Goal: Task Accomplishment & Management: Manage account settings

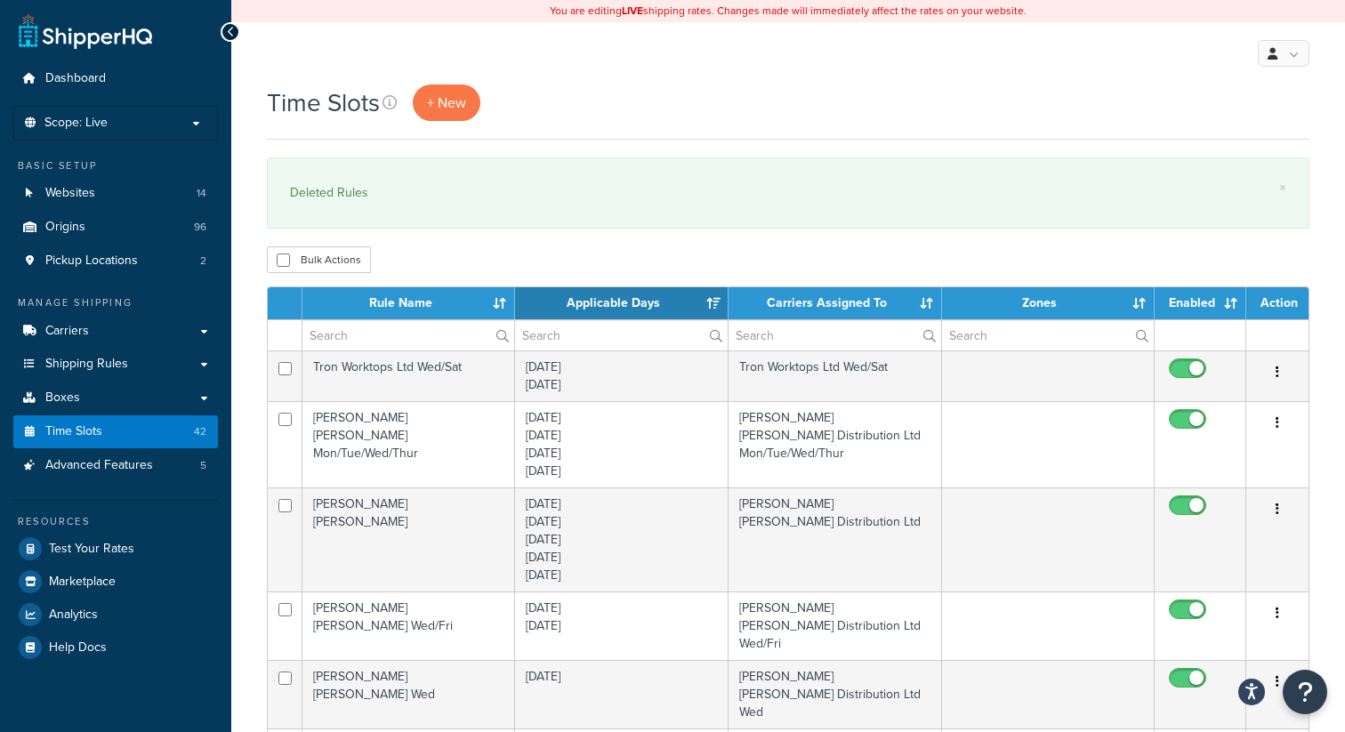
select select "15"
click at [101, 211] on link "Origins 96" at bounding box center [115, 227] width 205 height 33
click at [82, 225] on span "Origins" at bounding box center [65, 227] width 40 height 15
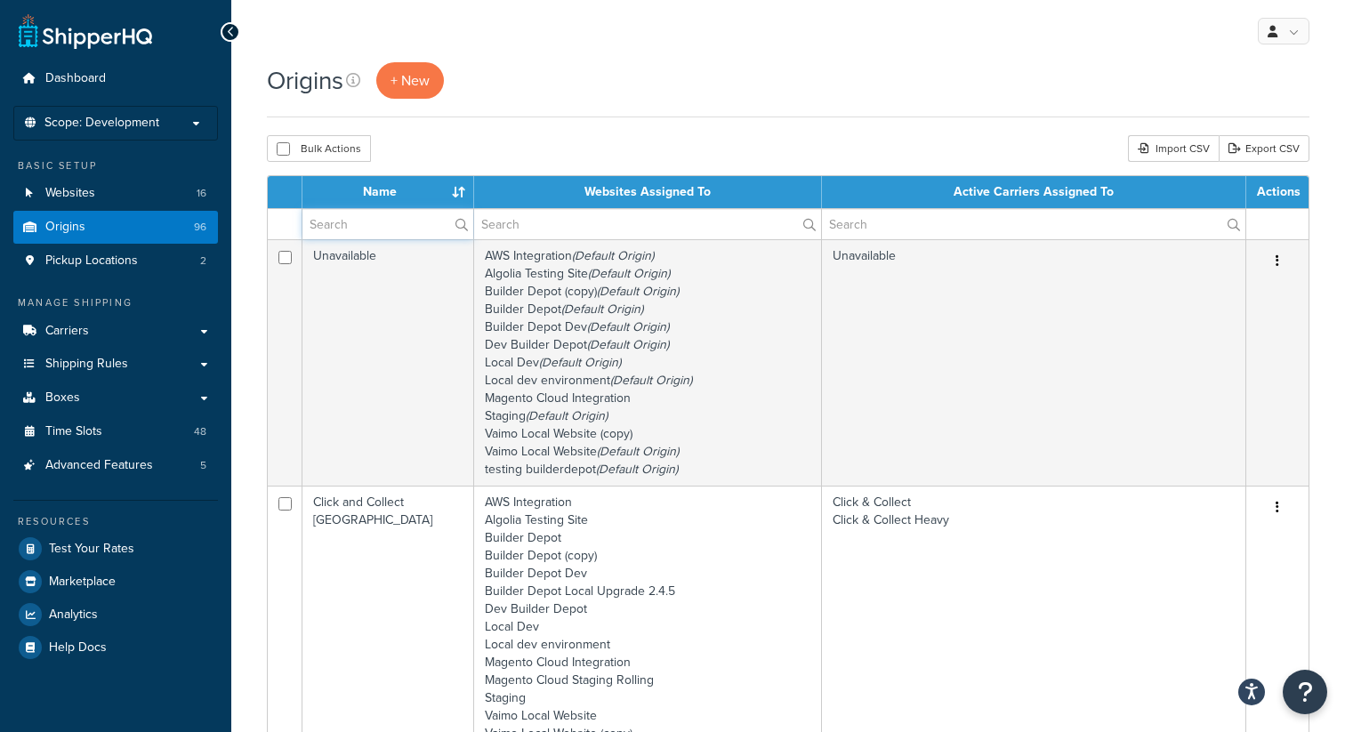
click at [334, 234] on input "text" at bounding box center [387, 224] width 171 height 30
type input "[PERSON_NAME]"
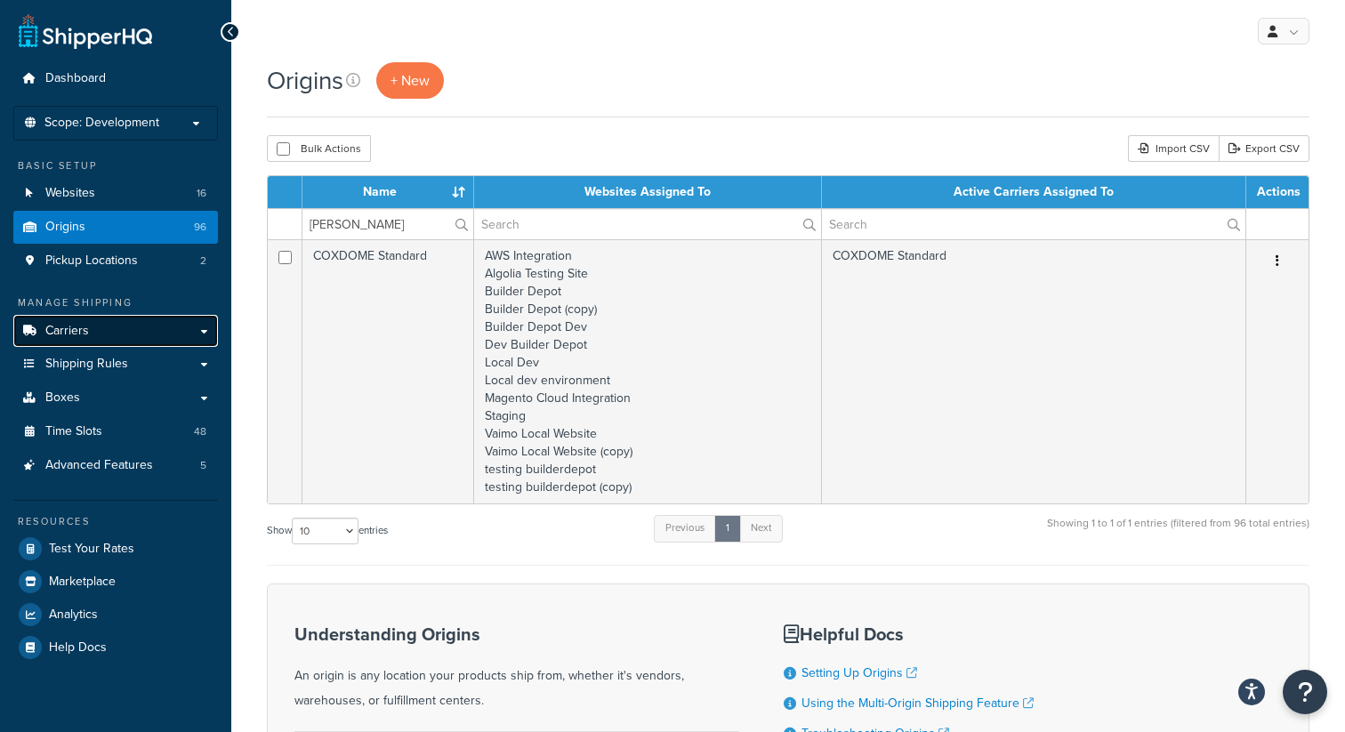
click at [110, 325] on link "Carriers" at bounding box center [115, 331] width 205 height 33
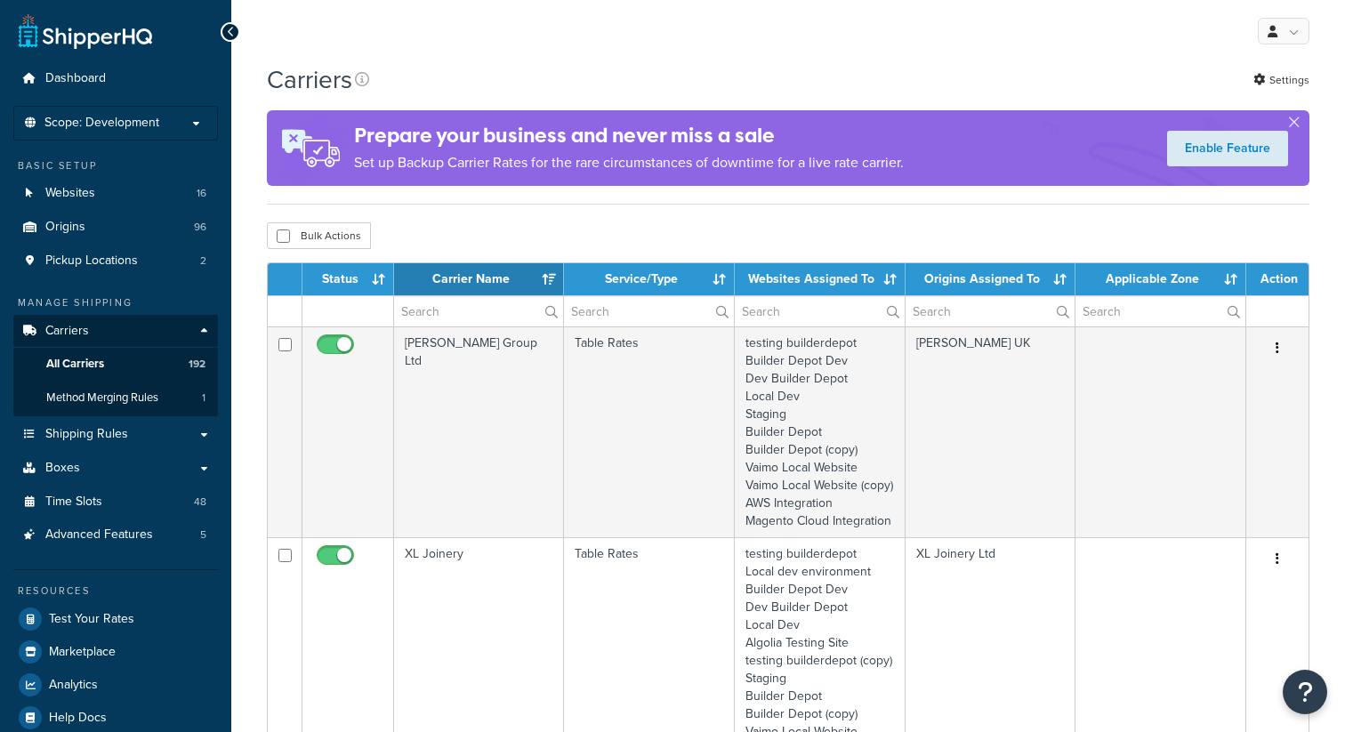
select select "15"
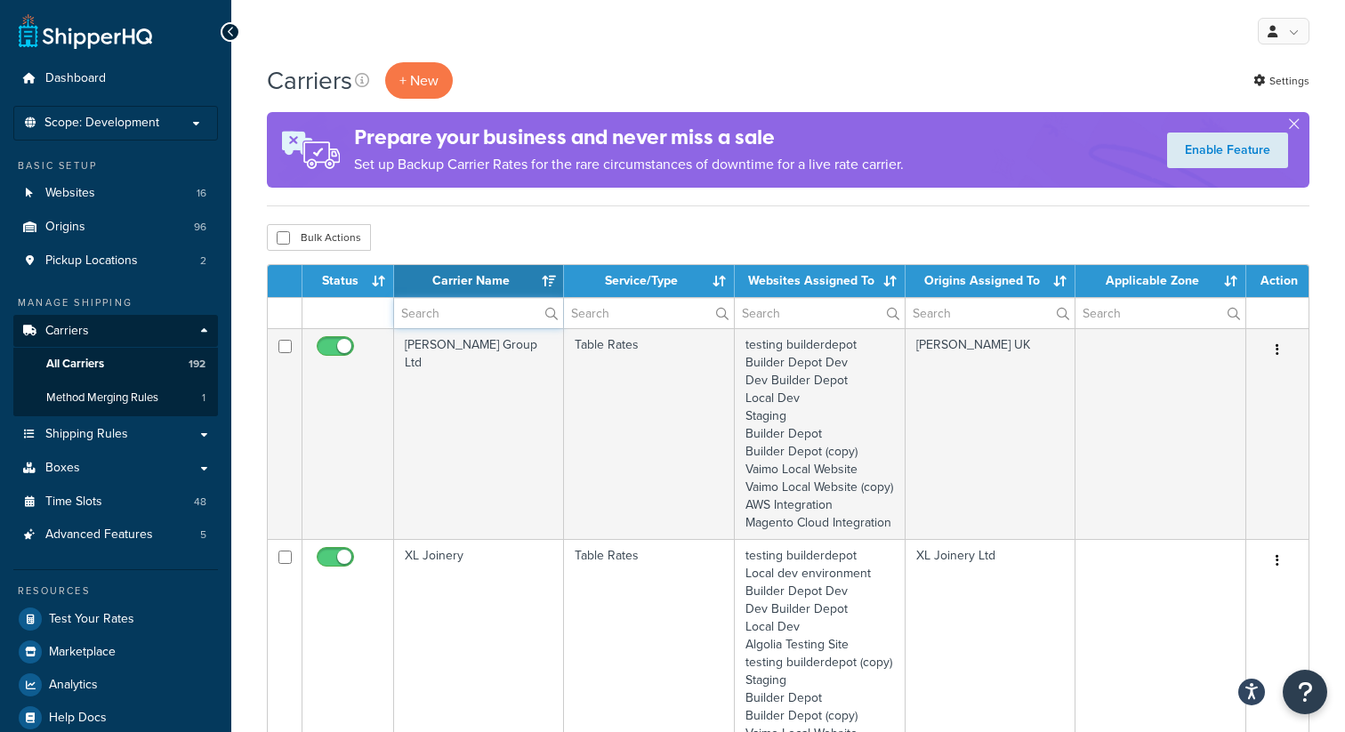
click at [449, 318] on input "text" at bounding box center [478, 313] width 169 height 30
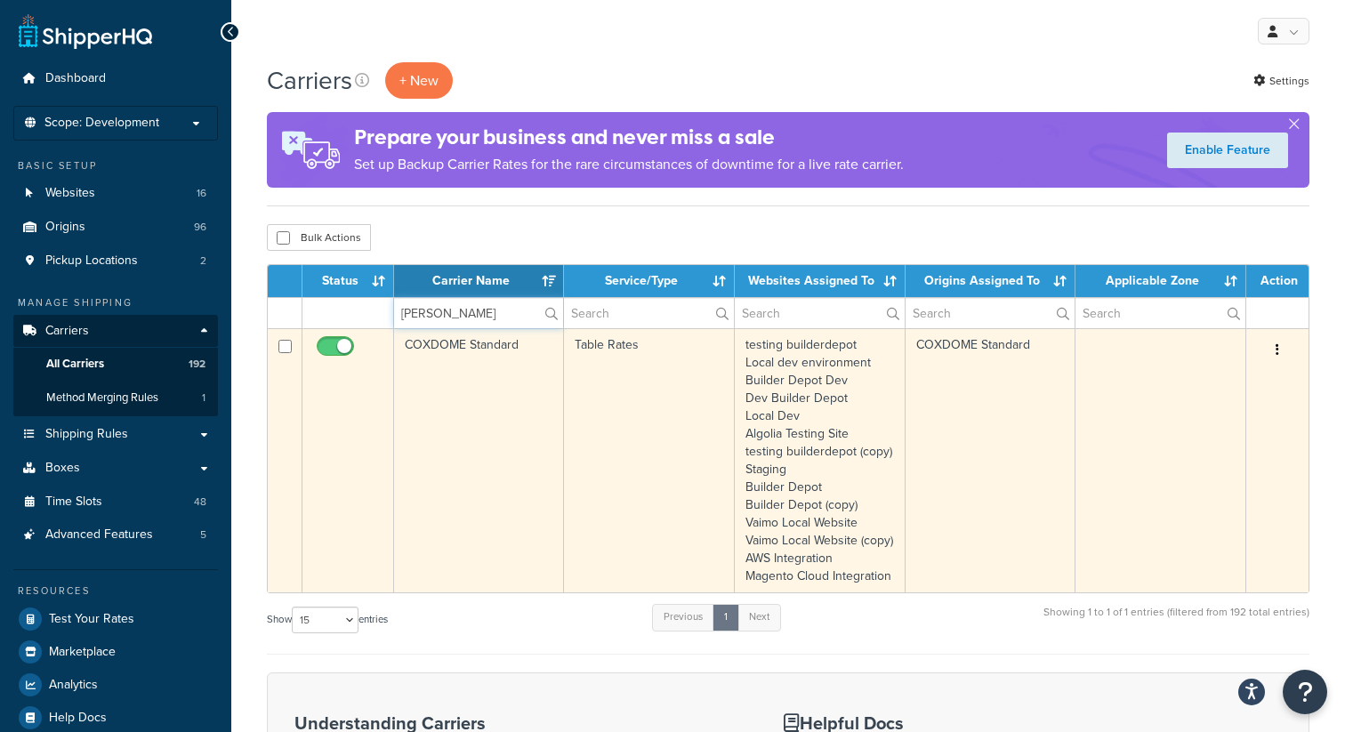
type input "[PERSON_NAME]"
click at [1281, 353] on button "button" at bounding box center [1277, 350] width 25 height 28
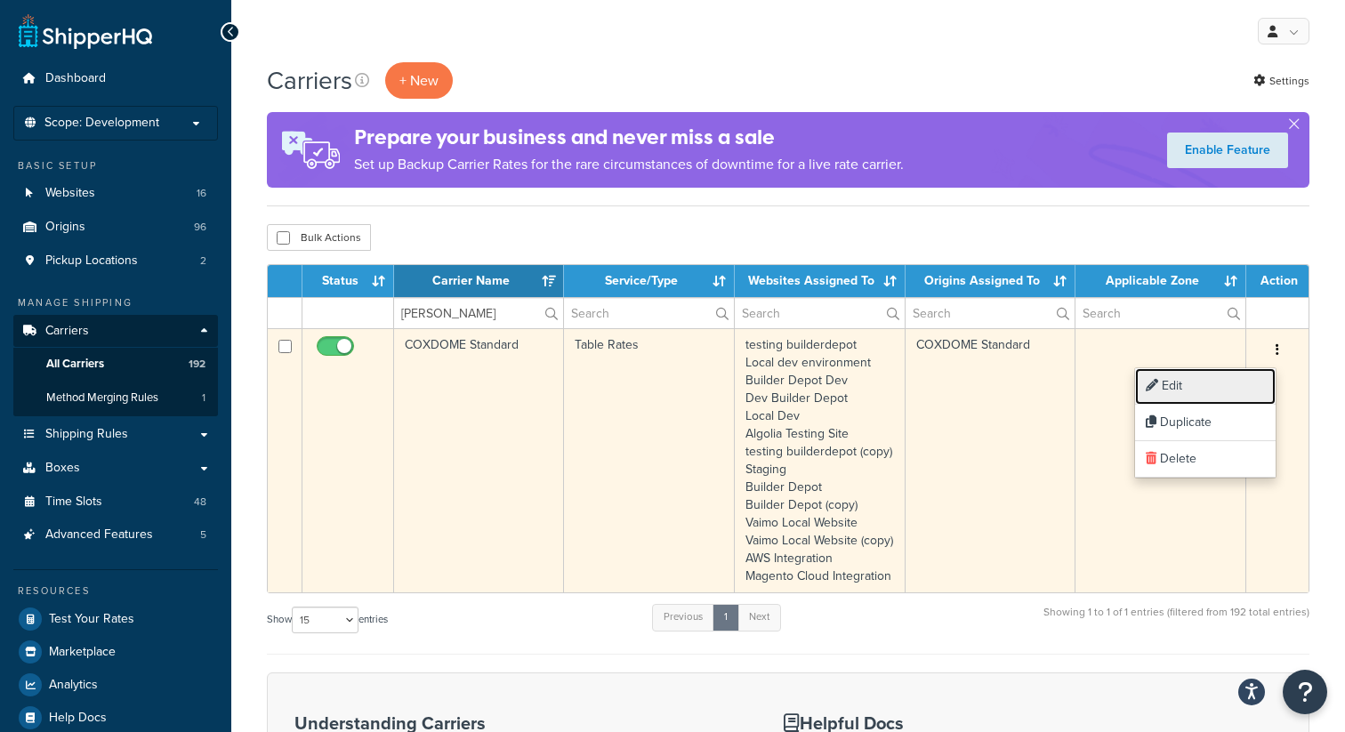
click at [1221, 386] on link "Edit" at bounding box center [1205, 386] width 141 height 36
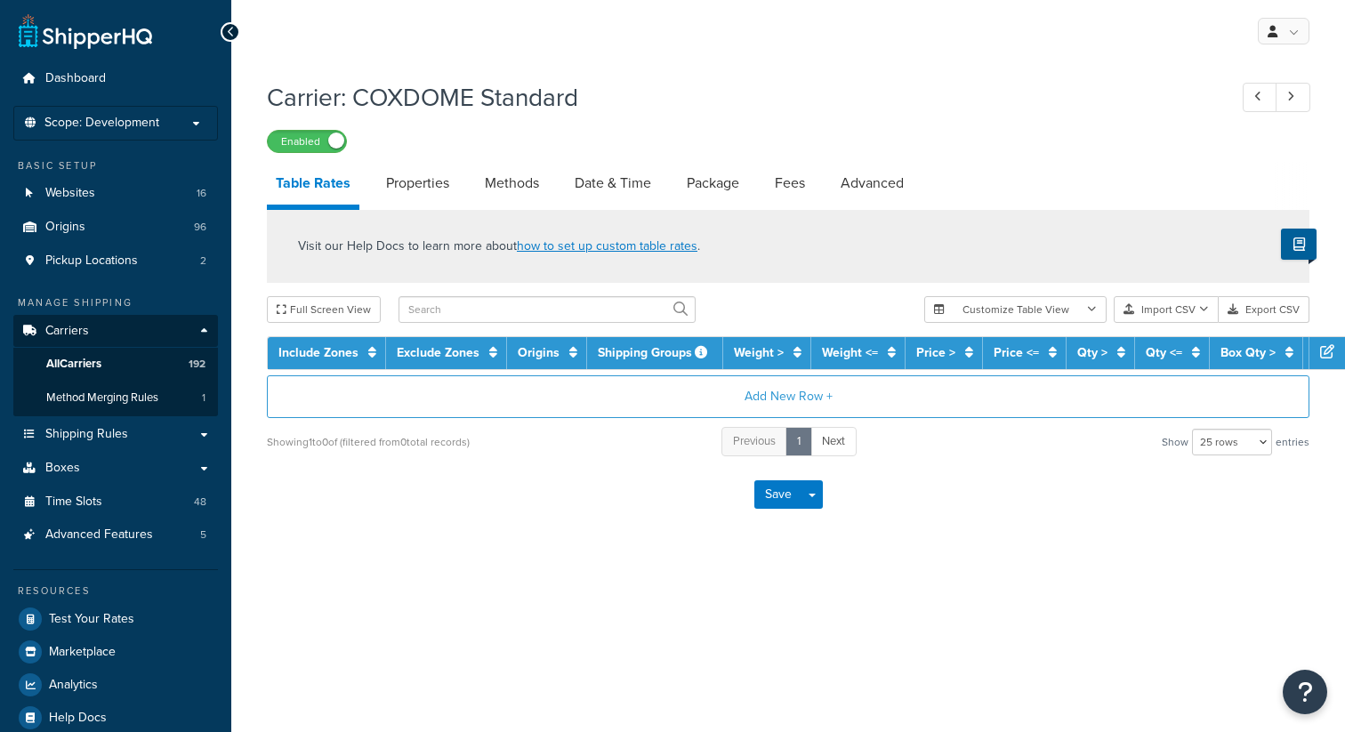
select select "25"
